Goal: Navigation & Orientation: Find specific page/section

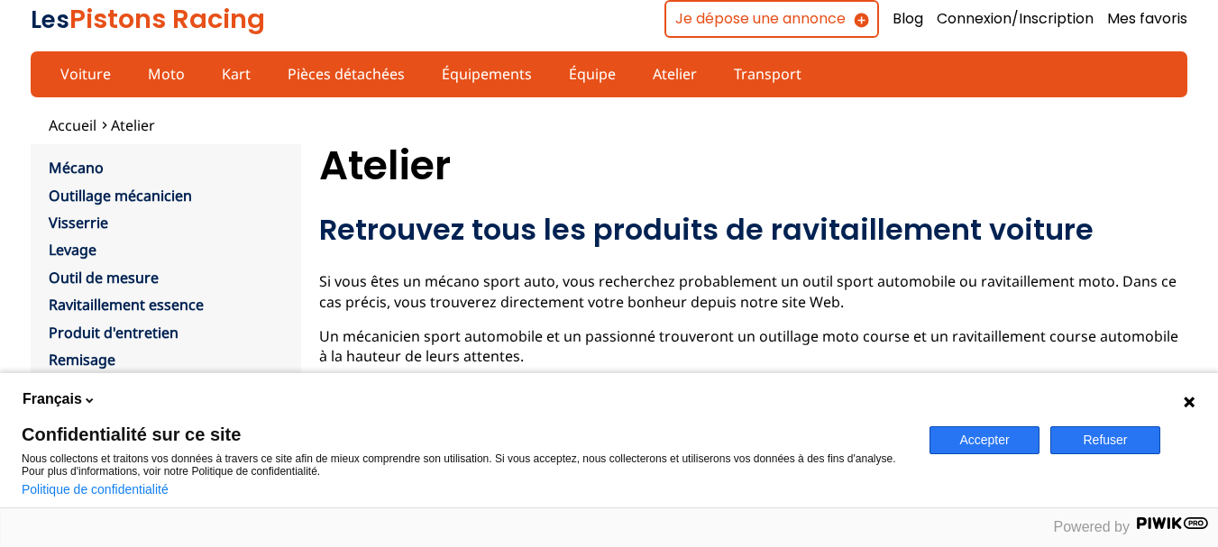
click at [998, 442] on button "Accepter" at bounding box center [984, 440] width 110 height 28
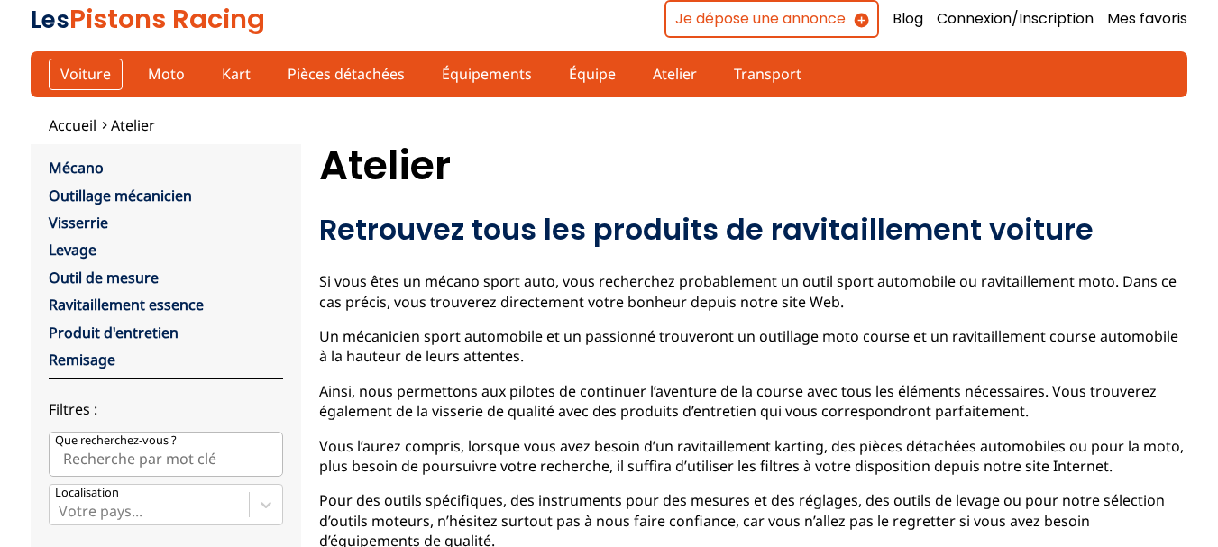
click at [78, 74] on link "Voiture" at bounding box center [86, 74] width 74 height 31
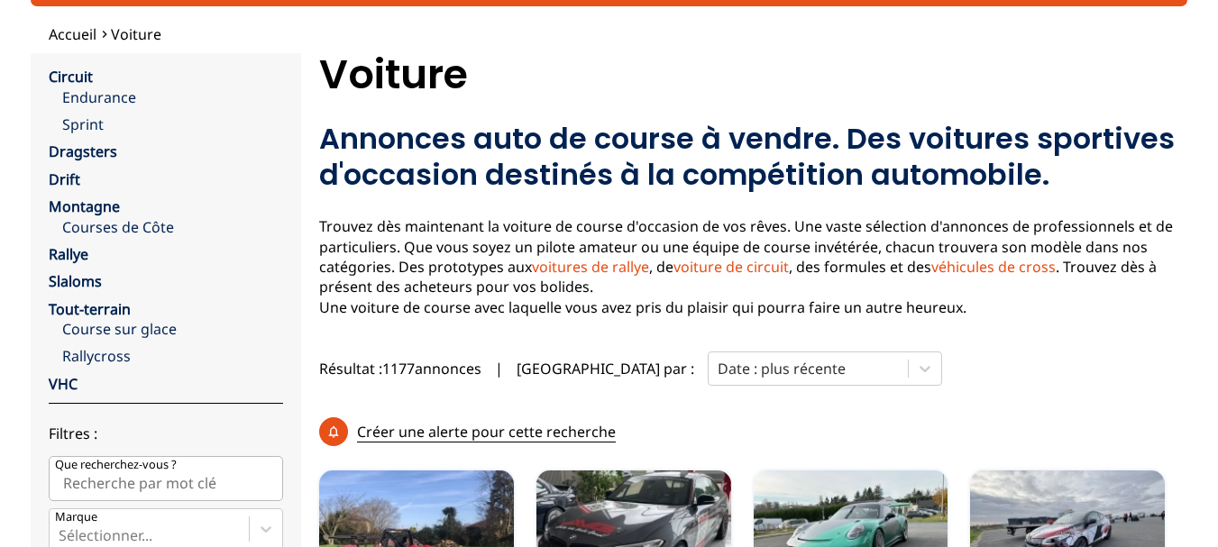
scroll to position [90, 0]
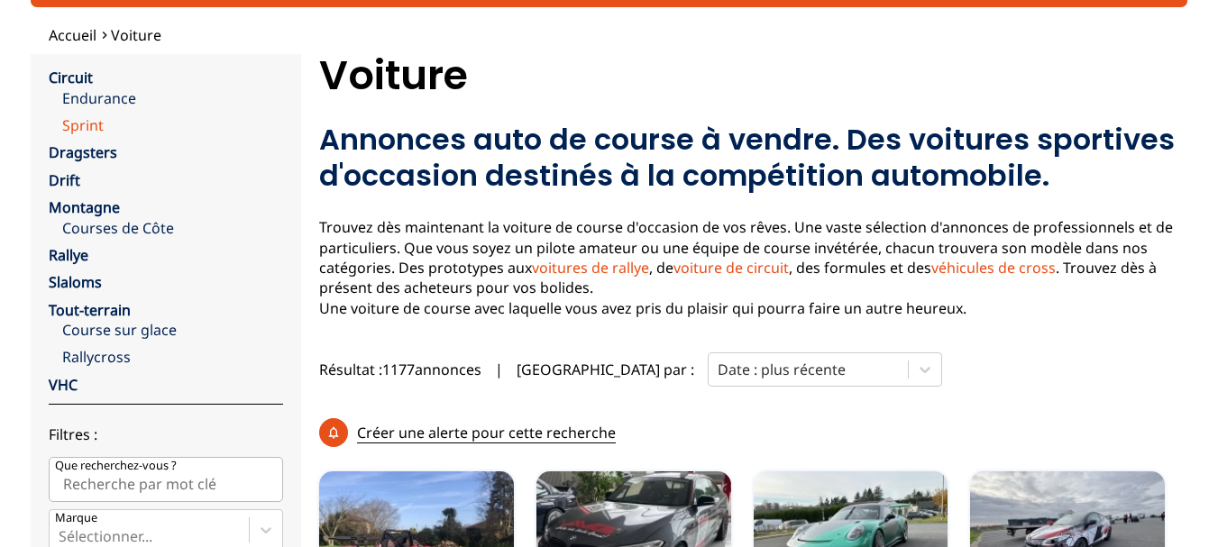
click at [79, 129] on link "Sprint" at bounding box center [172, 125] width 221 height 20
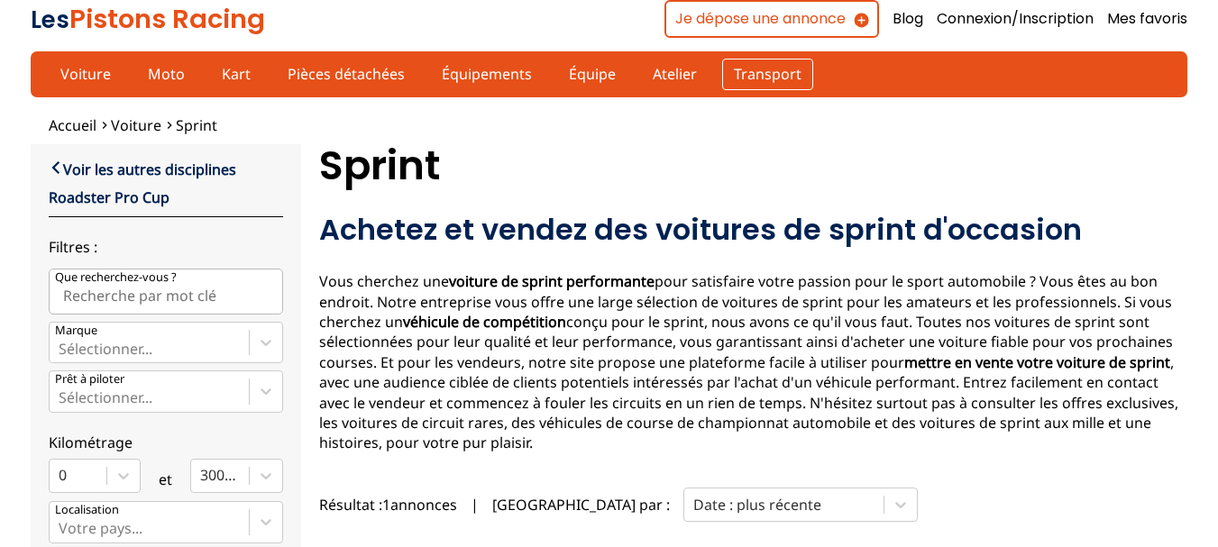
click at [752, 77] on link "Transport" at bounding box center [767, 74] width 91 height 31
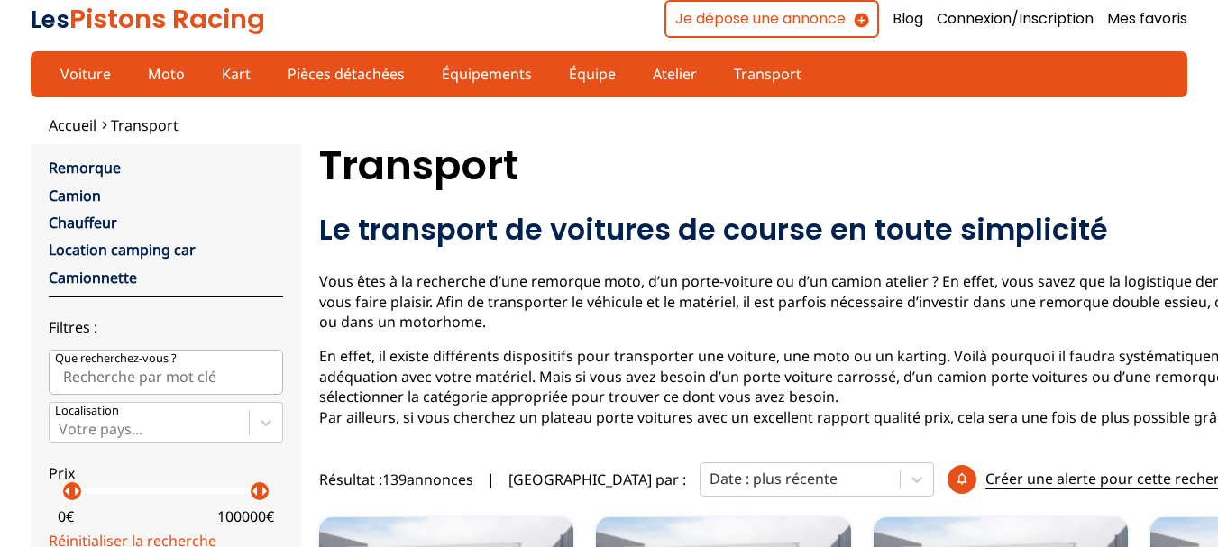
drag, startPoint x: 936, startPoint y: 172, endPoint x: 1052, endPoint y: 180, distance: 115.6
click at [1052, 180] on h1 "Transport" at bounding box center [873, 165] width 1108 height 43
click at [100, 171] on link "Remorque" at bounding box center [85, 168] width 72 height 20
